Goal: Task Accomplishment & Management: Use online tool/utility

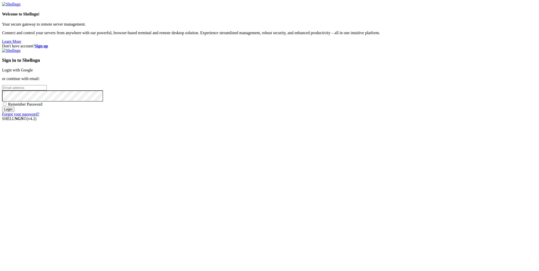
click at [33, 72] on link "Login with Google" at bounding box center [17, 70] width 31 height 4
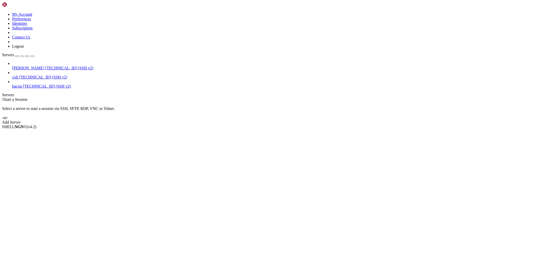
click at [45, 66] on span "[TECHNICAL_ID] (SSH v2)" at bounding box center [69, 68] width 48 height 4
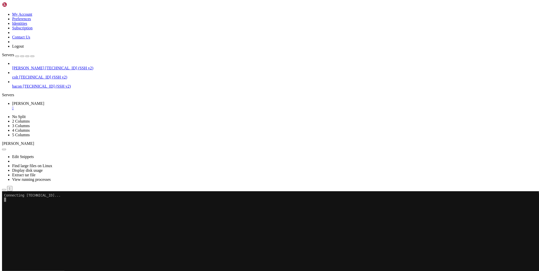
click at [6, 189] on button "button" at bounding box center [4, 190] width 4 height 2
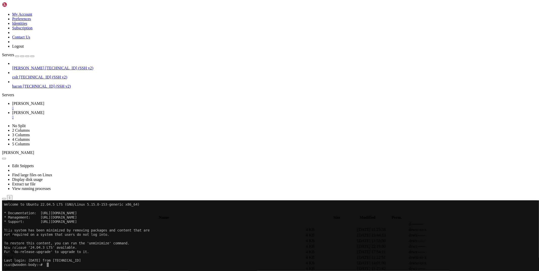
click at [6, 221] on span " .." at bounding box center [5, 223] width 4 height 4
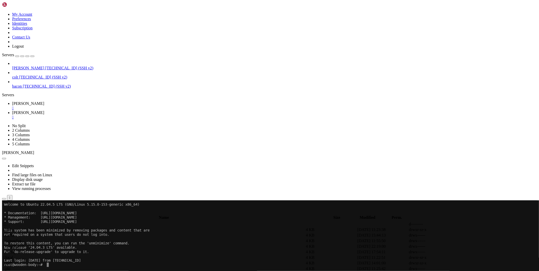
click at [15, 233] on span " bypass" at bounding box center [9, 235] width 12 height 4
click at [463, 240] on link at bounding box center [463, 240] width 0 height 0
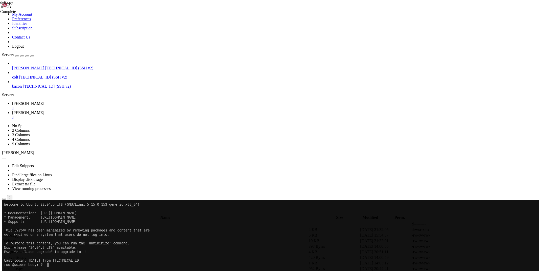
click at [6, 221] on span " .." at bounding box center [5, 223] width 4 height 4
type input "/root/ryx"
click at [463, 246] on link at bounding box center [463, 246] width 0 height 0
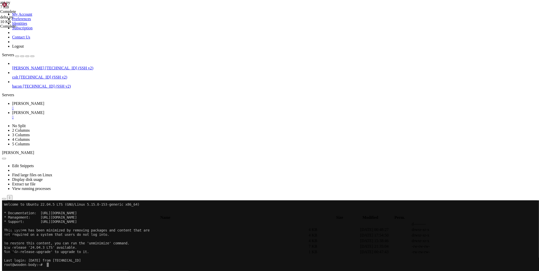
scroll to position [51, 0]
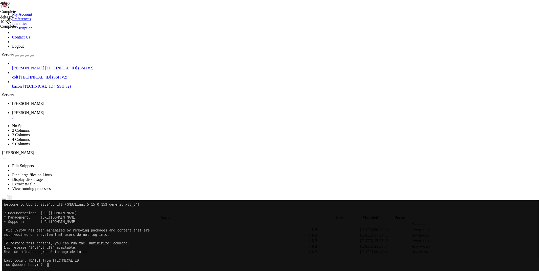
type textarea "#return jsonify({"status":"Error","message":"Bypass to this service is temporar…"
click at [44, 101] on span "[PERSON_NAME]" at bounding box center [28, 103] width 32 height 4
